Goal: Navigation & Orientation: Find specific page/section

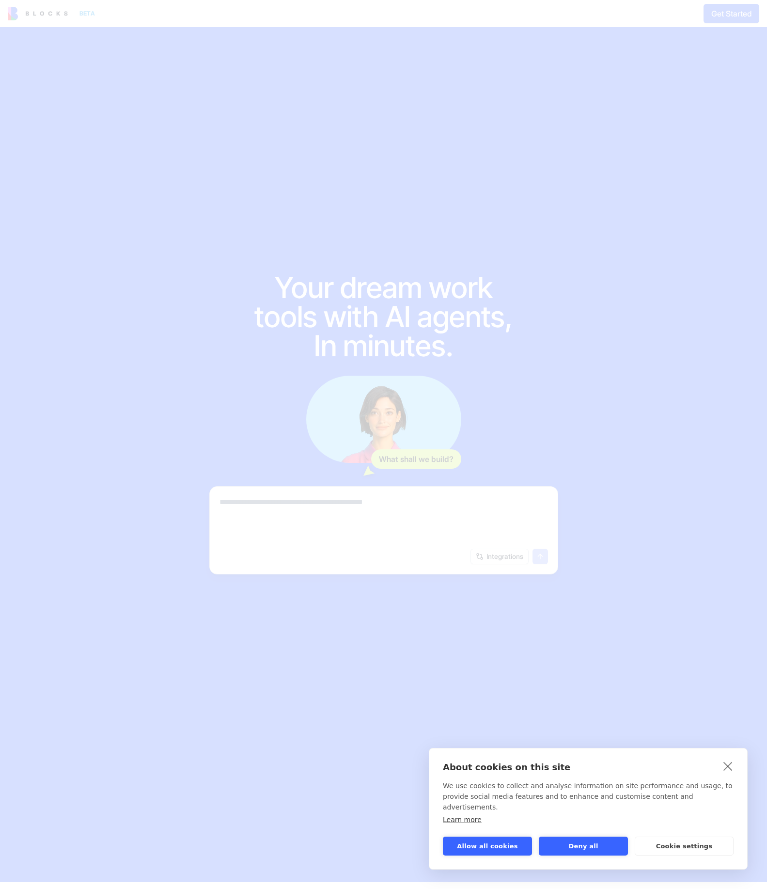
click at [509, 843] on button "Allow all cookies" at bounding box center [487, 845] width 89 height 19
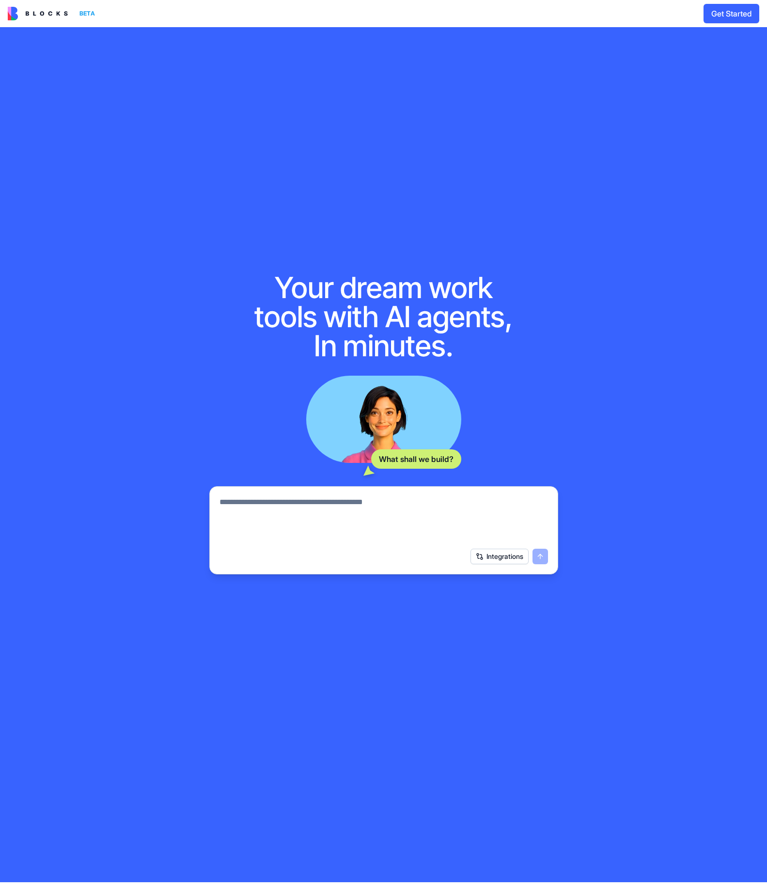
click at [61, 17] on img at bounding box center [38, 14] width 60 height 14
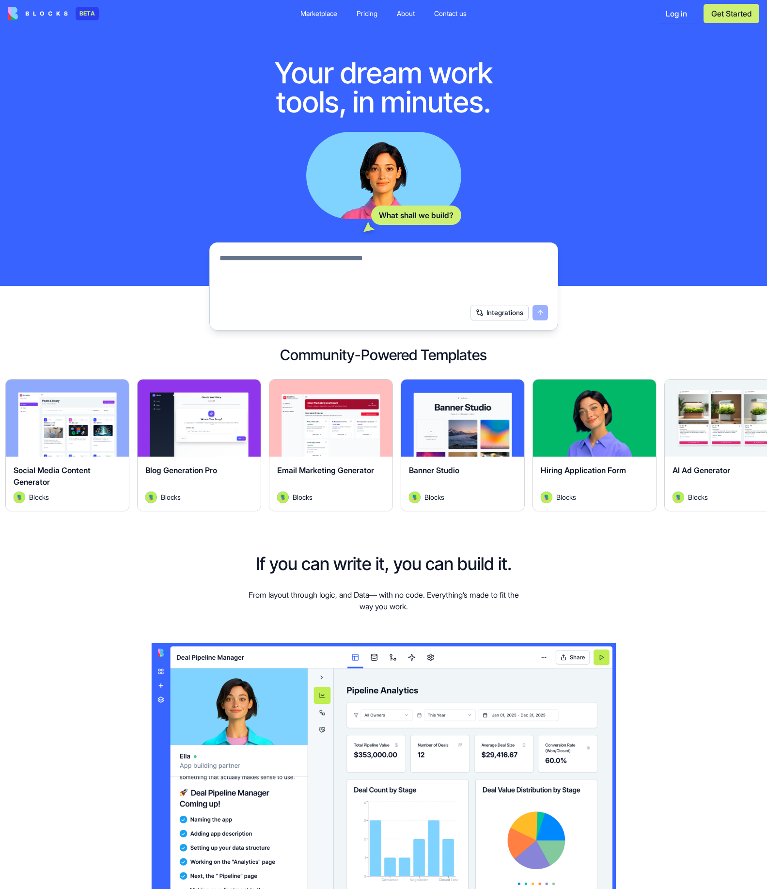
click at [333, 435] on div "Explore" at bounding box center [330, 417] width 123 height 77
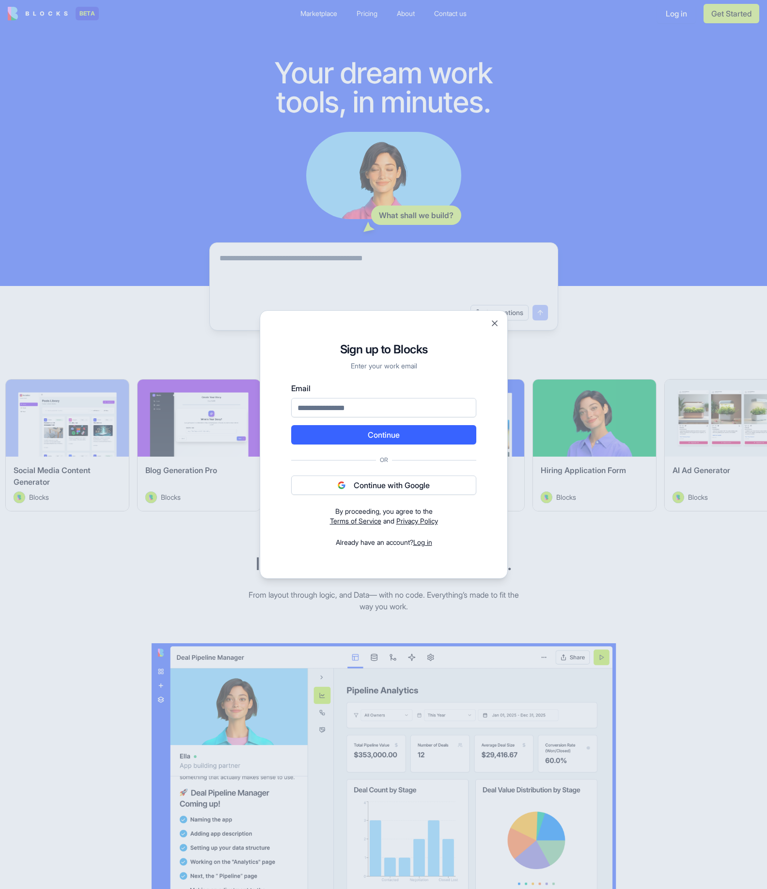
click at [494, 321] on button "Close" at bounding box center [495, 323] width 10 height 10
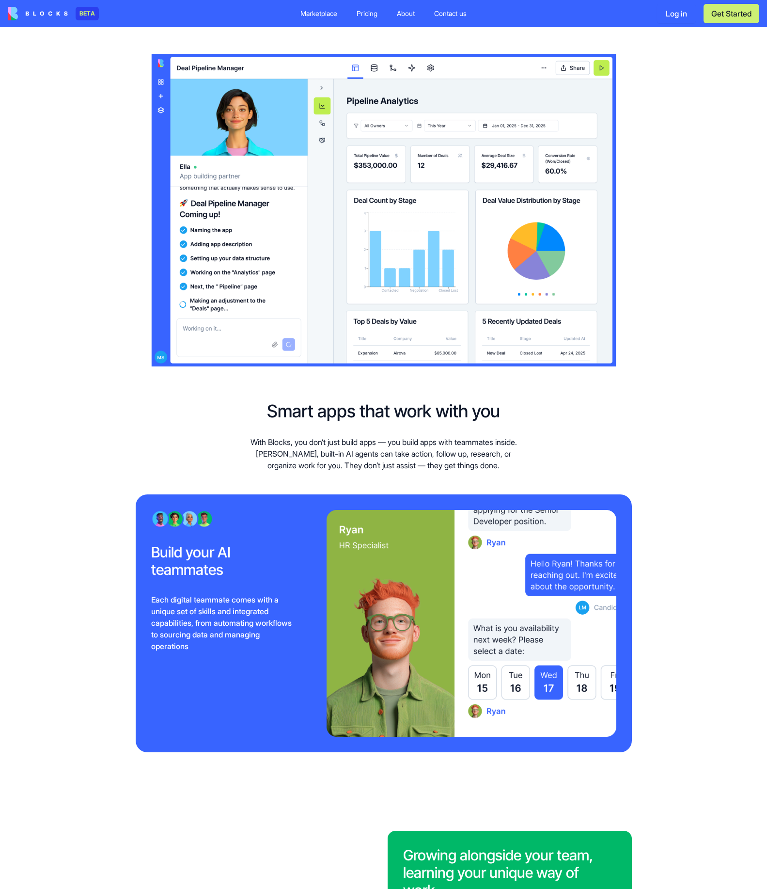
scroll to position [486, 0]
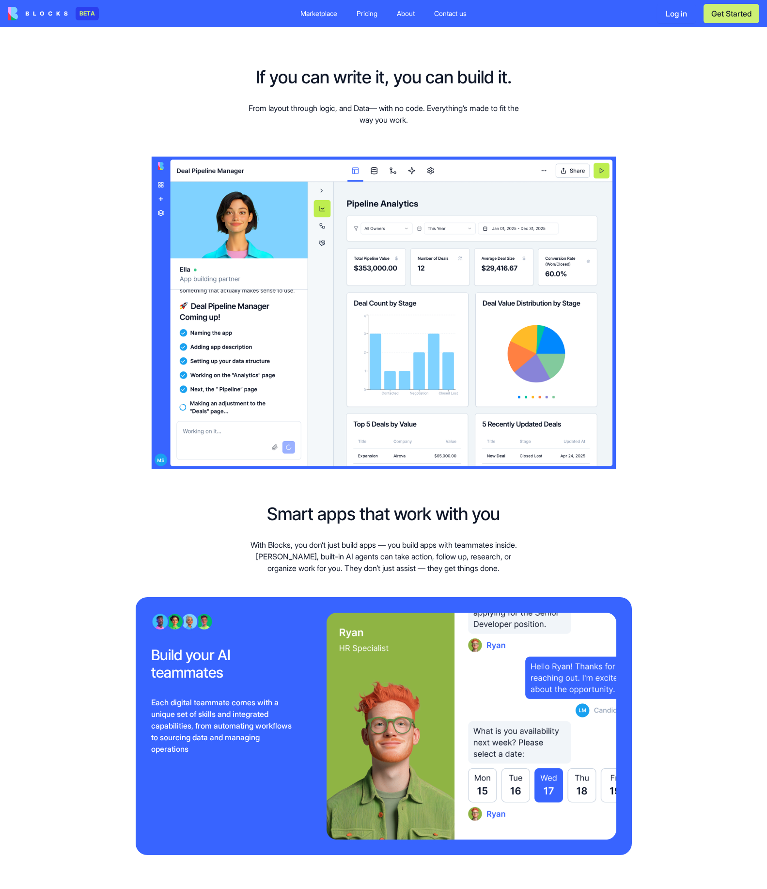
click at [315, 16] on div "Marketplace" at bounding box center [318, 14] width 37 height 10
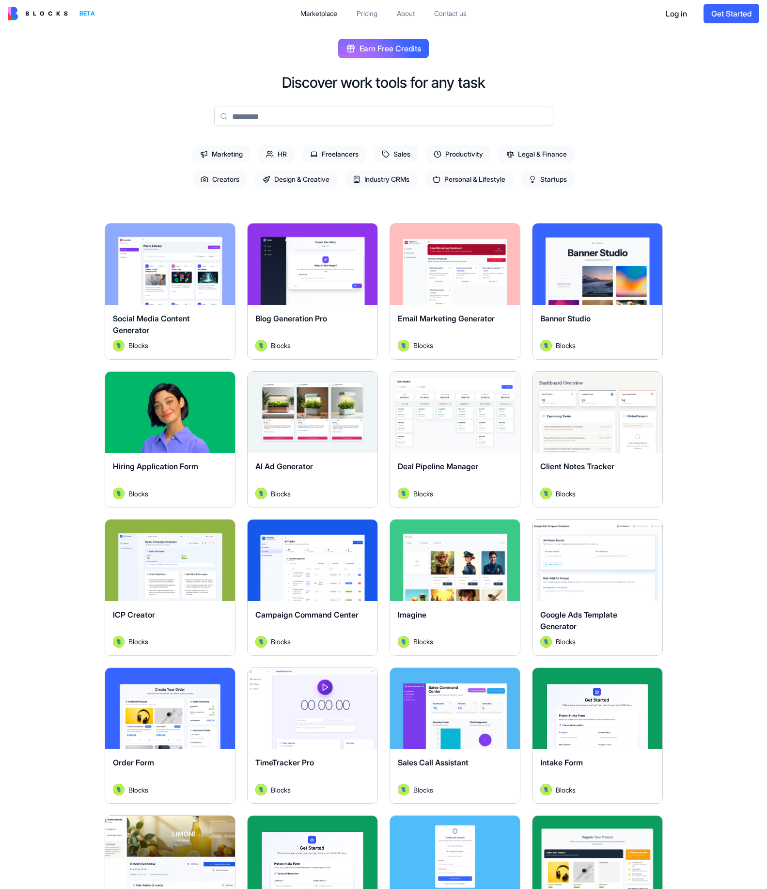
click at [377, 179] on span "Industry CRMs" at bounding box center [381, 179] width 72 height 17
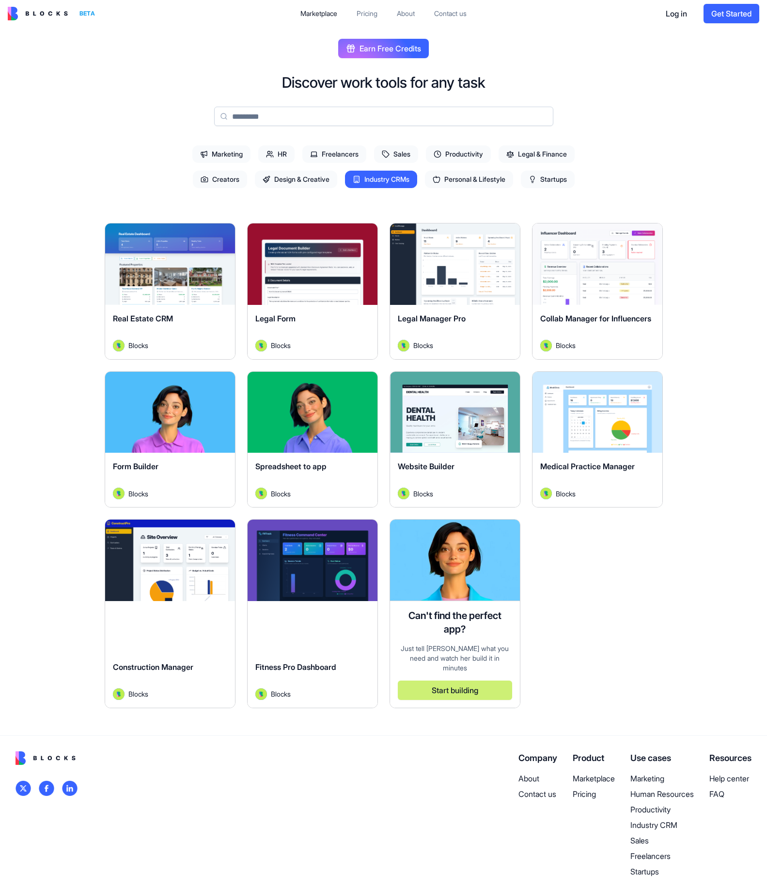
drag, startPoint x: 573, startPoint y: 180, endPoint x: 567, endPoint y: 181, distance: 5.4
click at [573, 180] on span "Startups" at bounding box center [548, 179] width 54 height 17
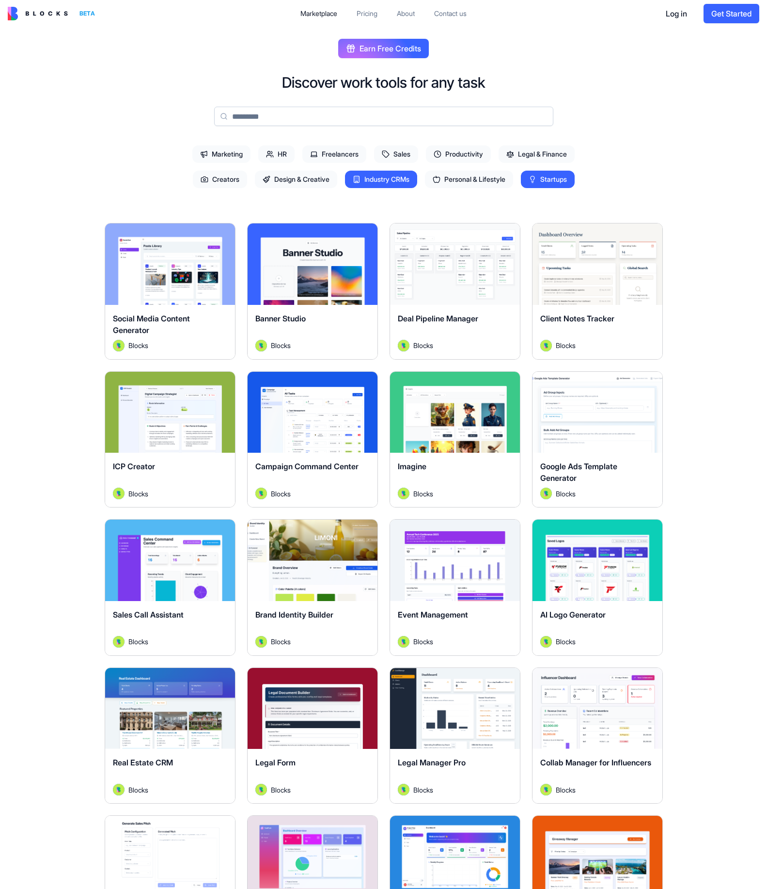
click at [401, 182] on span "Industry CRMs" at bounding box center [381, 179] width 72 height 17
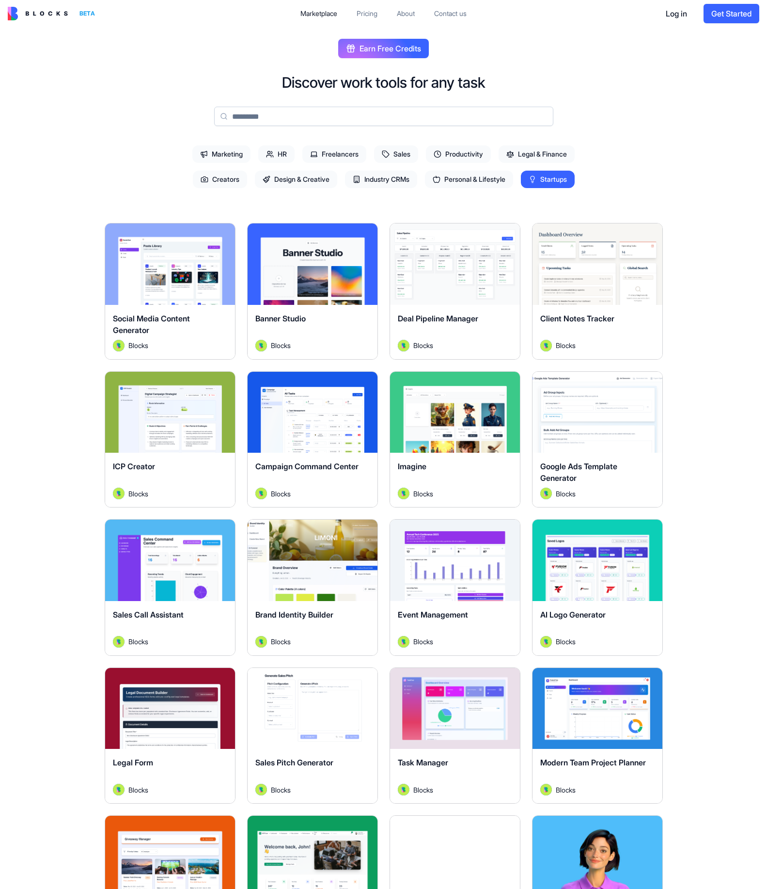
click at [212, 159] on span "Marketing" at bounding box center [221, 153] width 58 height 17
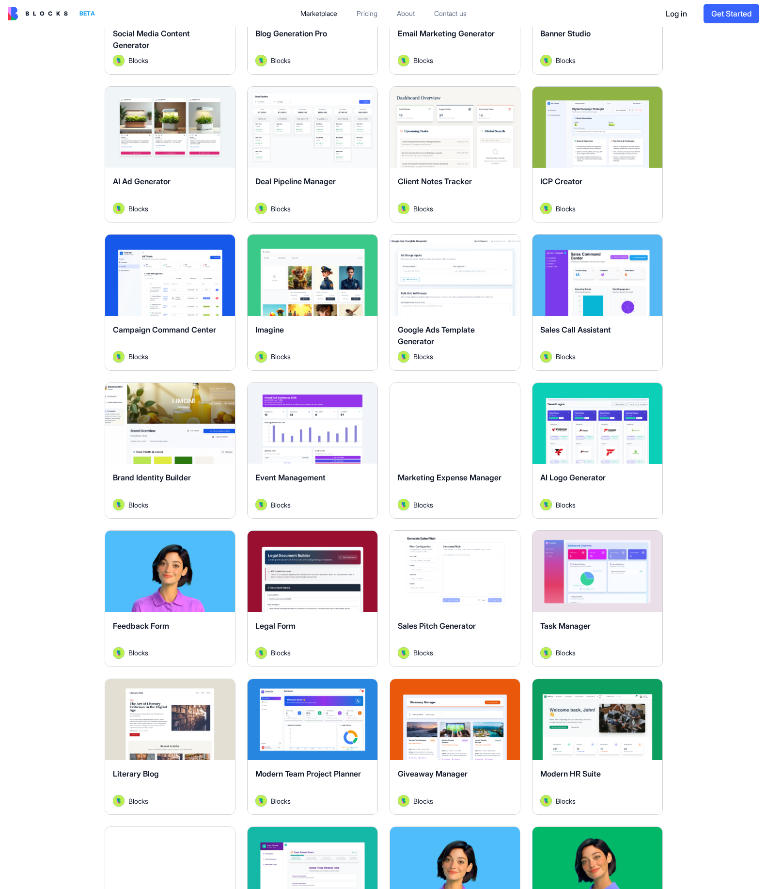
scroll to position [350, 0]
